Goal: Navigation & Orientation: Find specific page/section

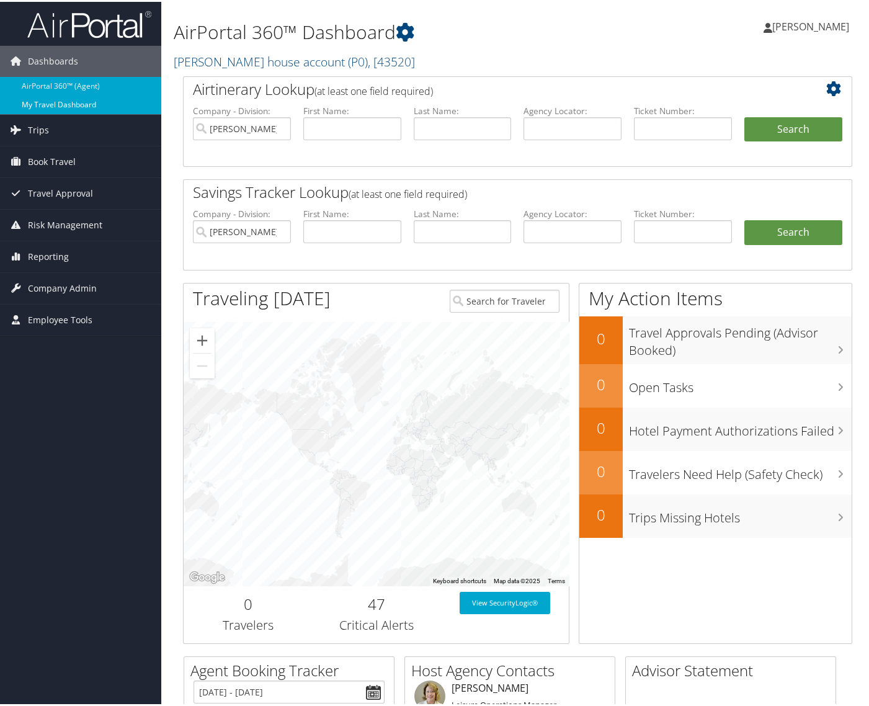
click at [44, 101] on link "My Travel Dashboard" at bounding box center [80, 103] width 161 height 19
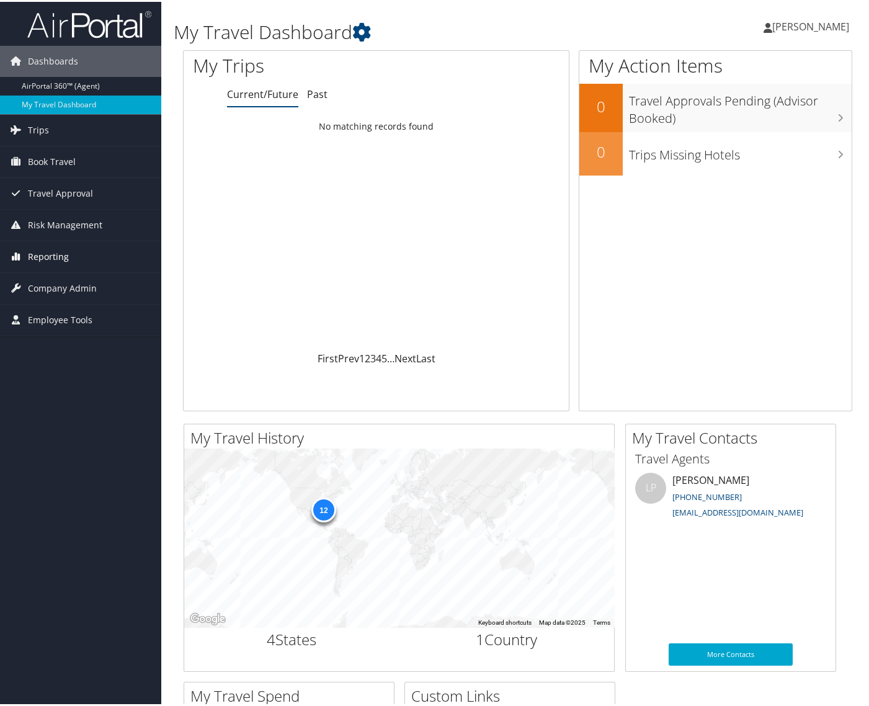
click at [35, 254] on span "Reporting" at bounding box center [48, 254] width 41 height 31
click at [34, 157] on span "Book Travel" at bounding box center [52, 159] width 48 height 31
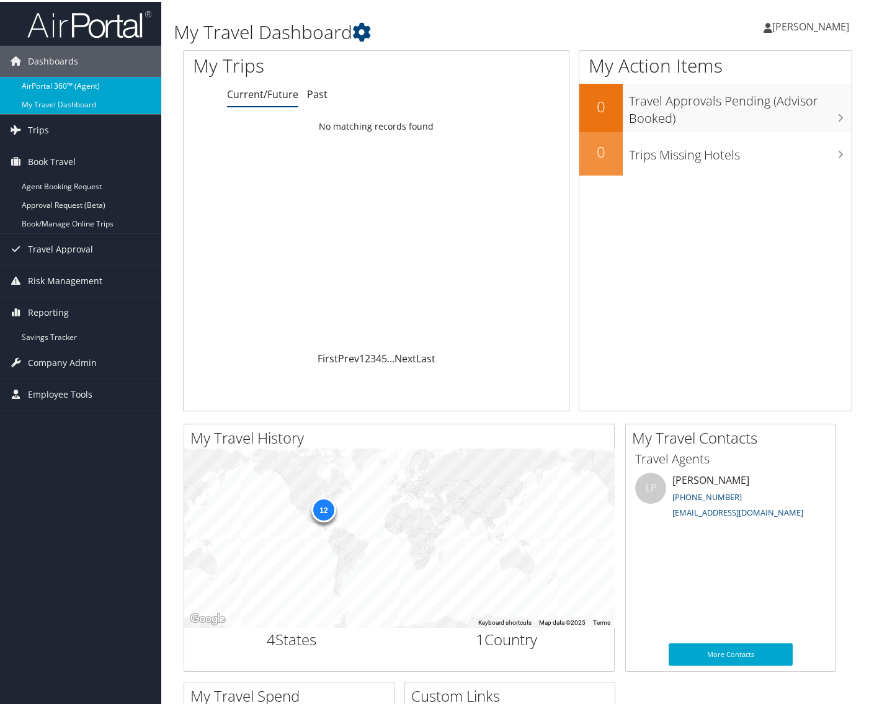
click at [40, 82] on link "AirPortal 360™ (Agent)" at bounding box center [80, 84] width 161 height 19
